Goal: Task Accomplishment & Management: Use online tool/utility

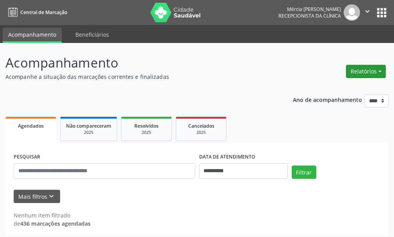
click at [360, 72] on button "Relatórios" at bounding box center [366, 71] width 40 height 13
click at [330, 88] on link "Agendamentos" at bounding box center [344, 88] width 84 height 11
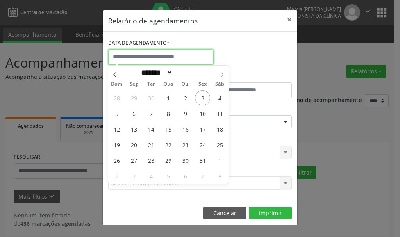
click at [122, 55] on input "text" at bounding box center [161, 57] width 106 height 16
click at [168, 113] on span "8" at bounding box center [168, 113] width 15 height 15
type input "**********"
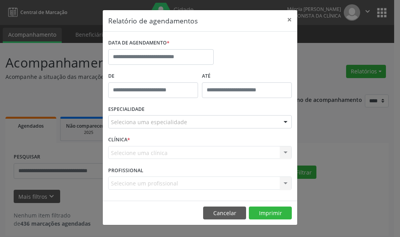
click at [238, 68] on div "DATA DE AGENDAMENTO *" at bounding box center [200, 53] width 188 height 33
type input "*****"
click at [129, 91] on input "*****" at bounding box center [153, 90] width 90 height 16
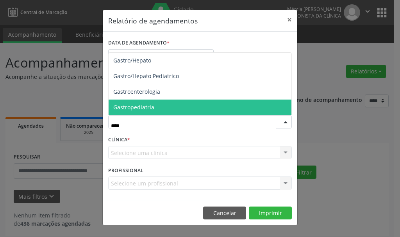
type input "*****"
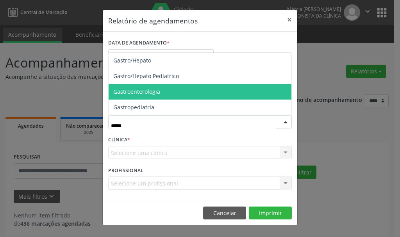
click at [127, 91] on span "Gastroenterologia" at bounding box center [136, 91] width 47 height 7
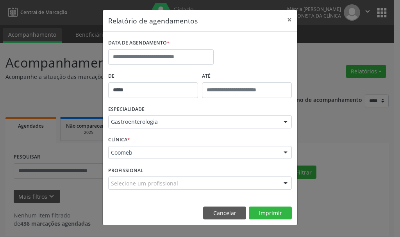
click at [285, 183] on div at bounding box center [286, 183] width 12 height 13
click at [123, 186] on input "text" at bounding box center [193, 187] width 165 height 16
type input "*"
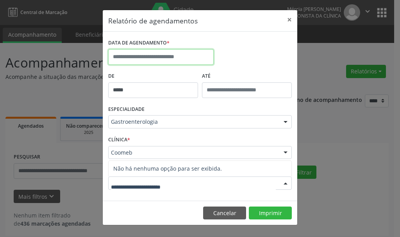
click at [143, 55] on input "text" at bounding box center [161, 57] width 106 height 16
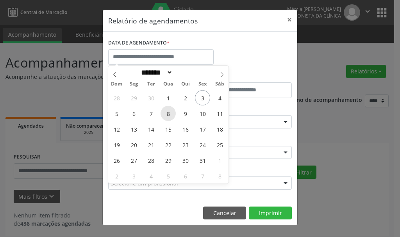
click at [169, 114] on span "8" at bounding box center [168, 113] width 15 height 15
type input "**********"
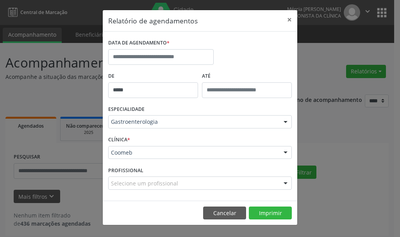
click at [268, 57] on div "DATA DE AGENDAMENTO *" at bounding box center [200, 53] width 188 height 33
click at [317, 72] on div "Relatório de agendamentos × DATA DE AGENDAMENTO * De ***** ATÉ ESPECIALIDADE Ga…" at bounding box center [200, 118] width 400 height 237
click at [289, 18] on button "×" at bounding box center [290, 19] width 16 height 19
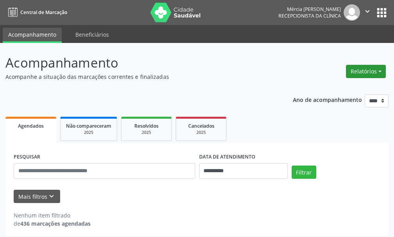
click at [361, 72] on button "Relatórios" at bounding box center [366, 71] width 40 height 13
click at [320, 88] on link "Agendamentos" at bounding box center [344, 88] width 84 height 11
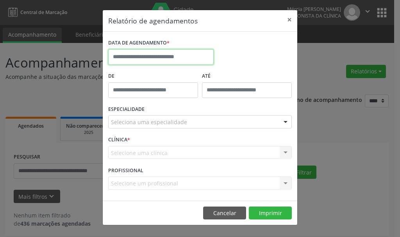
click at [132, 54] on input "text" at bounding box center [161, 57] width 106 height 16
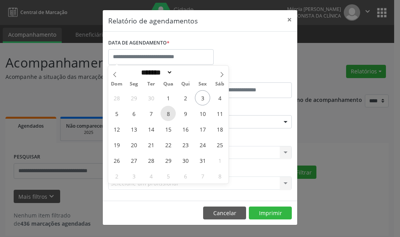
click at [169, 112] on span "8" at bounding box center [168, 113] width 15 height 15
type input "**********"
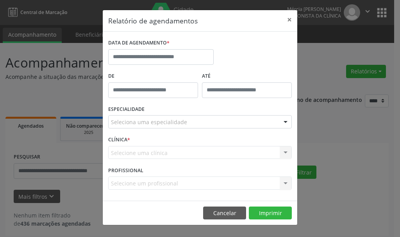
click at [323, 62] on div "Relatório de agendamentos × DATA DE AGENDAMENTO * De ATÉ ESPECIALIDADE Selecion…" at bounding box center [200, 118] width 400 height 237
click at [146, 142] on div "CLÍNICA * Selecione uma clínica Coomeb Nenhum resultado encontrado para: " " Nã…" at bounding box center [200, 149] width 188 height 30
click at [145, 184] on div "Selecione um profissional Nenhum resultado encontrado para: " " Não há nenhuma …" at bounding box center [200, 183] width 184 height 13
click at [286, 182] on div "Selecione um profissional Nenhum resultado encontrado para: " " Não há nenhuma …" at bounding box center [200, 183] width 184 height 13
click at [284, 182] on div "Selecione um profissional Nenhum resultado encontrado para: " " Não há nenhuma …" at bounding box center [200, 183] width 184 height 13
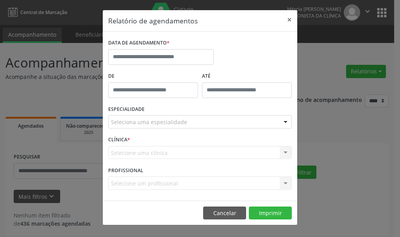
click at [288, 182] on div "Selecione um profissional Nenhum resultado encontrado para: " " Não há nenhuma …" at bounding box center [200, 183] width 184 height 13
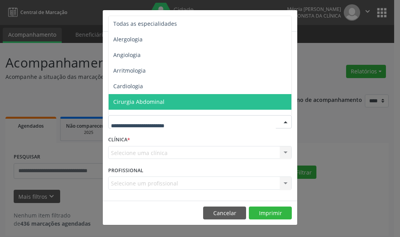
click at [285, 120] on div at bounding box center [286, 122] width 12 height 13
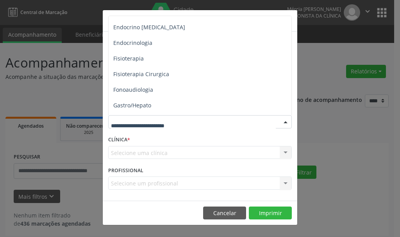
scroll to position [234, 0]
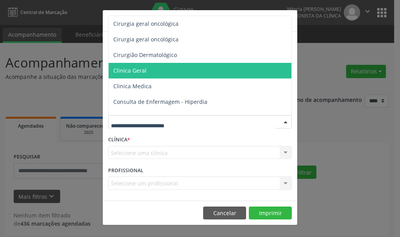
click at [318, 73] on div "Relatório de agendamentos × DATA DE AGENDAMENTO * De ATÉ ESPECIALIDADE Todas as…" at bounding box center [200, 118] width 400 height 237
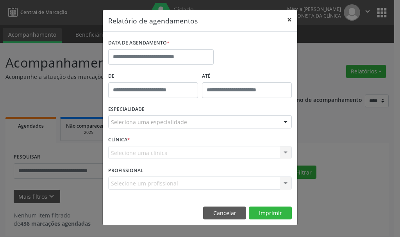
click at [290, 19] on button "×" at bounding box center [290, 19] width 16 height 19
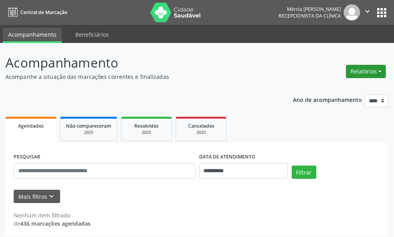
click at [363, 72] on button "Relatórios" at bounding box center [366, 71] width 40 height 13
click at [326, 88] on link "Agendamentos" at bounding box center [344, 88] width 84 height 11
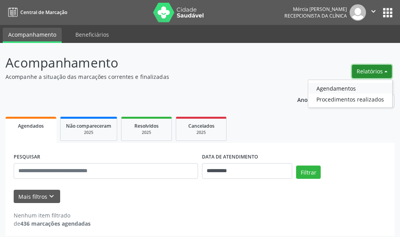
select select "*"
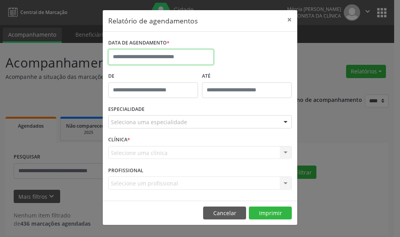
click at [130, 57] on input "text" at bounding box center [161, 57] width 106 height 16
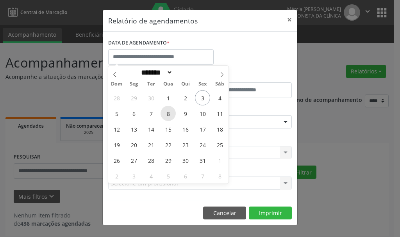
click at [170, 113] on span "8" at bounding box center [168, 113] width 15 height 15
type input "**********"
click at [309, 139] on div "Relatório de agendamentos × DATA DE AGENDAMENTO * De ATÉ ESPECIALIDADE Selecion…" at bounding box center [200, 118] width 400 height 237
select select "*"
click at [175, 56] on input "text" at bounding box center [161, 57] width 106 height 16
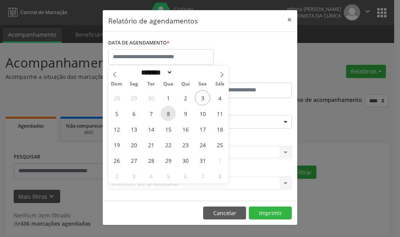
click at [168, 114] on span "8" at bounding box center [168, 113] width 15 height 15
type input "**********"
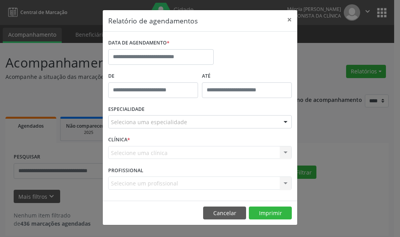
click at [324, 126] on div "Relatório de agendamentos × DATA DE AGENDAMENTO * De ATÉ ESPECIALIDADE Selecion…" at bounding box center [200, 118] width 400 height 237
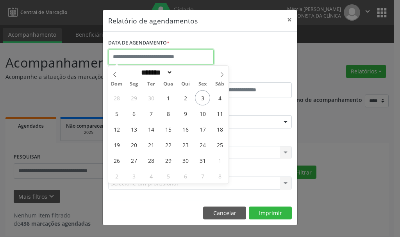
click at [201, 58] on input "text" at bounding box center [161, 57] width 106 height 16
click at [168, 114] on span "8" at bounding box center [168, 113] width 15 height 15
type input "**********"
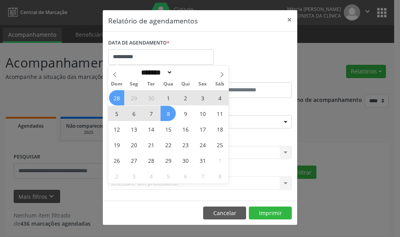
select select "*"
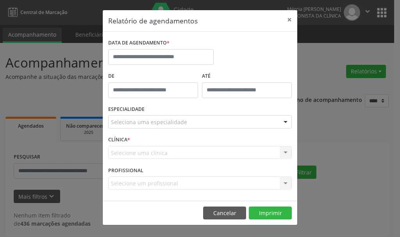
click at [323, 141] on div "Relatório de agendamentos × DATA DE AGENDAMENTO * De ATÉ ESPECIALIDADE Selecion…" at bounding box center [200, 118] width 400 height 237
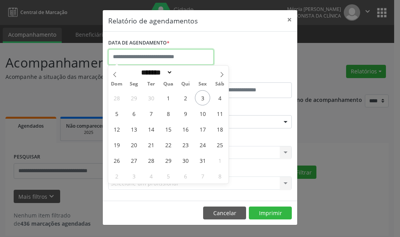
click at [131, 54] on input "text" at bounding box center [161, 57] width 106 height 16
click at [122, 58] on input "text" at bounding box center [161, 57] width 106 height 16
click at [290, 19] on button "×" at bounding box center [290, 19] width 16 height 19
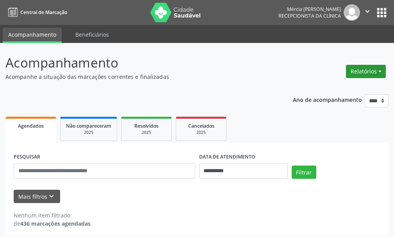
click at [358, 70] on button "Relatórios" at bounding box center [366, 71] width 40 height 13
click at [326, 88] on link "Agendamentos" at bounding box center [344, 88] width 84 height 11
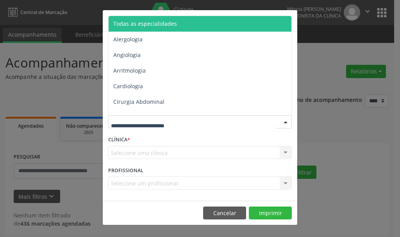
click at [286, 122] on div at bounding box center [286, 122] width 12 height 13
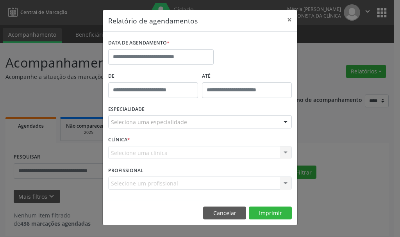
click at [116, 139] on label "CLÍNICA *" at bounding box center [119, 140] width 22 height 12
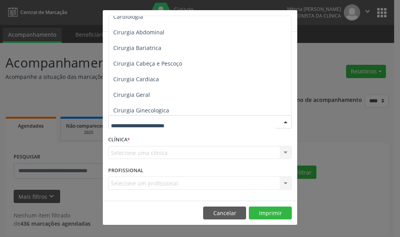
scroll to position [274, 0]
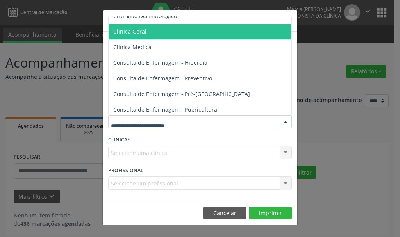
click at [129, 32] on span "Clinica Geral" at bounding box center [129, 31] width 33 height 7
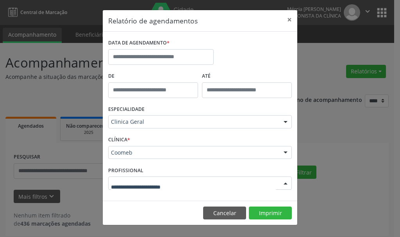
click at [285, 182] on div at bounding box center [286, 183] width 12 height 13
click at [133, 187] on input "text" at bounding box center [193, 187] width 165 height 16
type input "*"
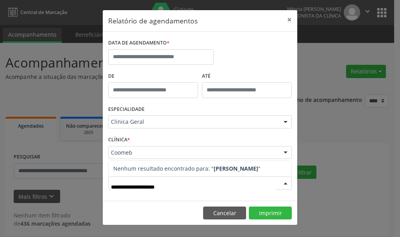
type input "**********"
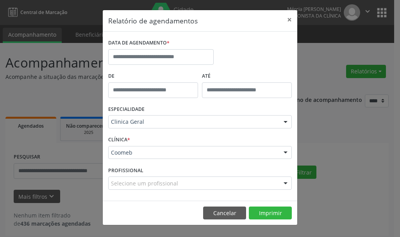
click at [163, 201] on footer "Cancelar Imprimir" at bounding box center [200, 213] width 195 height 25
click at [284, 184] on div at bounding box center [286, 183] width 12 height 13
click at [285, 182] on div at bounding box center [286, 183] width 12 height 13
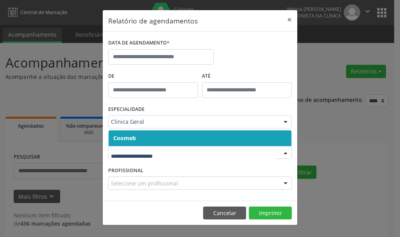
click at [284, 152] on div at bounding box center [286, 153] width 12 height 13
click at [125, 137] on span "Coomeb" at bounding box center [124, 137] width 23 height 7
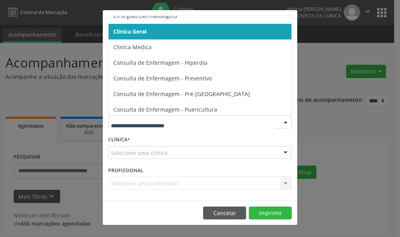
click at [286, 120] on div at bounding box center [286, 122] width 12 height 13
click at [130, 32] on span "Clinica Geral" at bounding box center [129, 31] width 33 height 7
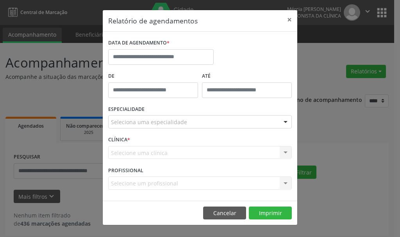
click at [133, 184] on div "Selecione um profissional Nenhum resultado encontrado para: " " Não há nenhuma …" at bounding box center [200, 183] width 184 height 13
click at [284, 183] on div "Selecione um profissional Nenhum resultado encontrado para: " " Não há nenhuma …" at bounding box center [200, 183] width 184 height 13
click at [287, 182] on div "Selecione um profissional Nenhum resultado encontrado para: " " Não há nenhuma …" at bounding box center [200, 183] width 184 height 13
click at [286, 153] on div "Selecione uma clínica Coomeb Nenhum resultado encontrado para: " " Não há nenhu…" at bounding box center [200, 152] width 184 height 13
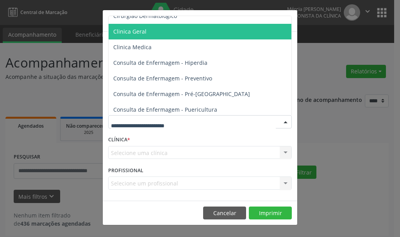
click at [287, 124] on div at bounding box center [286, 122] width 12 height 13
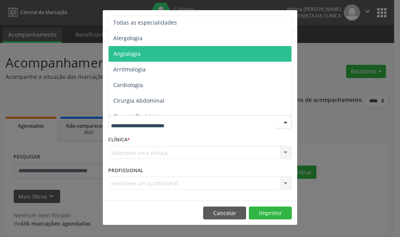
scroll to position [0, 0]
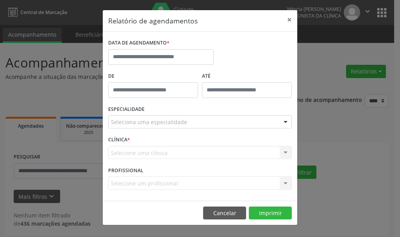
click at [311, 63] on div "Relatório de agendamentos × DATA DE AGENDAMENTO * De ATÉ ESPECIALIDADE Selecion…" at bounding box center [200, 118] width 400 height 237
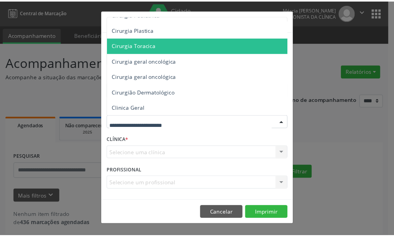
scroll to position [274, 0]
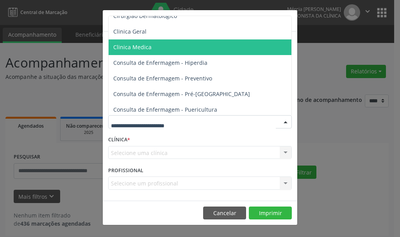
click at [133, 47] on span "Clinica Medica" at bounding box center [132, 46] width 38 height 7
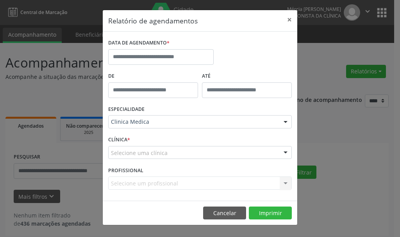
click at [288, 150] on div at bounding box center [286, 153] width 12 height 13
click at [286, 183] on div "Selecione um profissional Nenhum resultado encontrado para: " " Não há nenhuma …" at bounding box center [200, 183] width 184 height 13
click at [287, 183] on div "Selecione um profissional Nenhum resultado encontrado para: " " Não há nenhuma …" at bounding box center [200, 183] width 184 height 13
click at [286, 183] on div "Selecione um profissional Nenhum resultado encontrado para: " " Não há nenhuma …" at bounding box center [200, 183] width 184 height 13
click at [283, 151] on div at bounding box center [286, 153] width 12 height 13
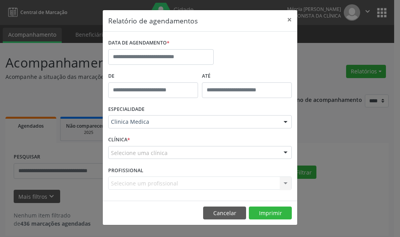
click at [148, 184] on div "Selecione um profissional Nenhum resultado encontrado para: " " Não há nenhuma …" at bounding box center [200, 183] width 184 height 13
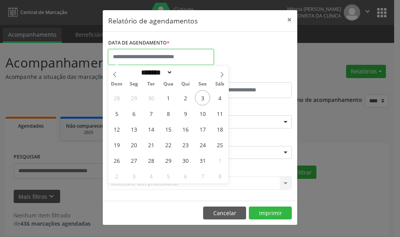
click at [145, 57] on input "text" at bounding box center [161, 57] width 106 height 16
click at [168, 114] on span "8" at bounding box center [168, 113] width 15 height 15
type input "**********"
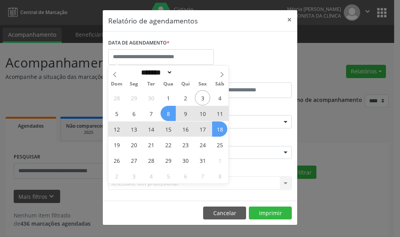
click at [311, 65] on div "Relatório de agendamentos × DATA DE AGENDAMENTO * De ATÉ ESPECIALIDADE Clinica …" at bounding box center [200, 118] width 400 height 237
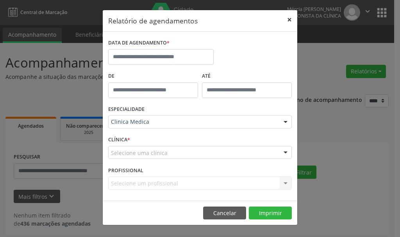
click at [289, 19] on button "×" at bounding box center [290, 19] width 16 height 19
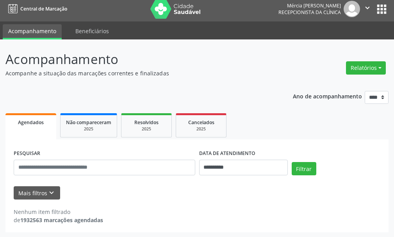
scroll to position [4, 0]
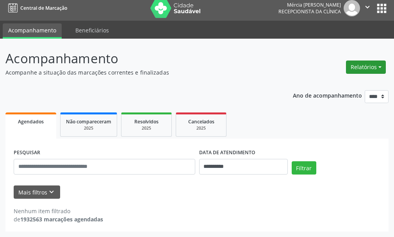
click at [363, 67] on button "Relatórios" at bounding box center [366, 67] width 40 height 13
click at [327, 85] on link "Agendamentos" at bounding box center [344, 84] width 84 height 11
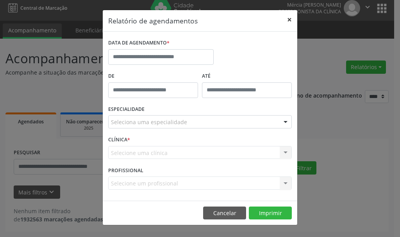
click at [289, 20] on button "×" at bounding box center [290, 19] width 16 height 19
